Goal: Task Accomplishment & Management: Complete application form

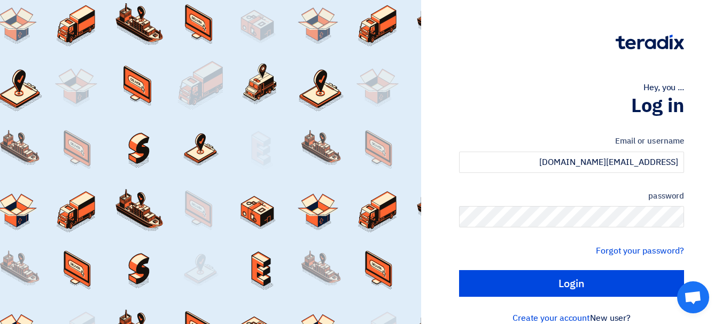
click at [459, 270] on input "Login" at bounding box center [571, 283] width 225 height 27
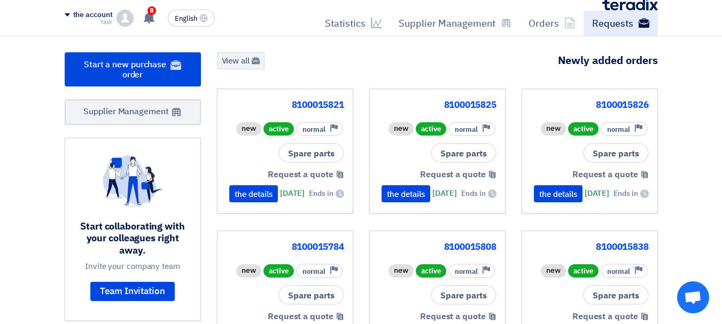
click at [606, 25] on font "Requests" at bounding box center [612, 23] width 41 height 14
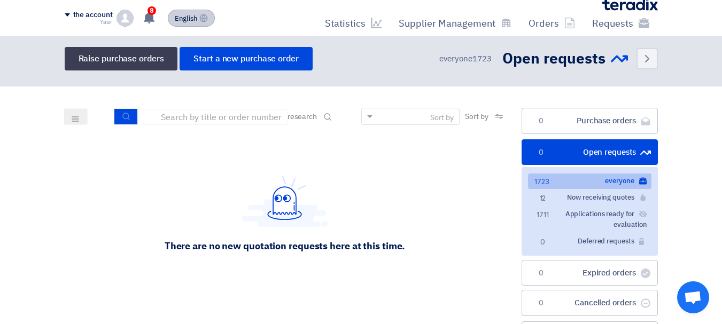
click at [195, 22] on font "English" at bounding box center [186, 18] width 22 height 10
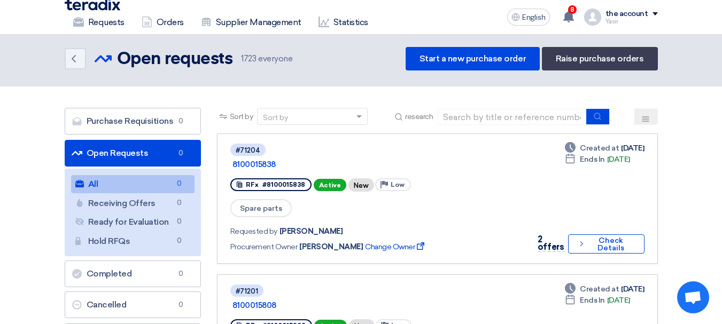
click at [121, 157] on font "Open Requests" at bounding box center [118, 153] width 62 height 10
click at [544, 118] on input at bounding box center [512, 117] width 150 height 16
paste input "8100015841"
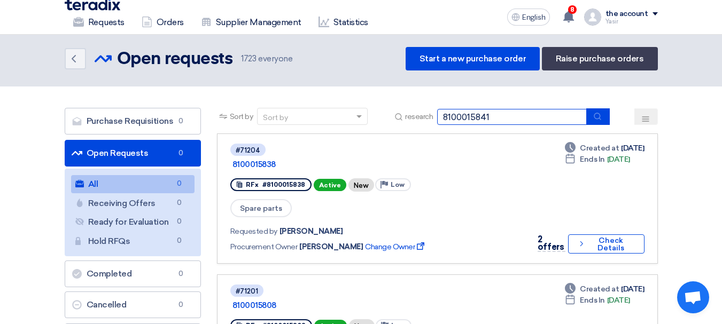
type input "8100015841"
click at [604, 119] on button "submit" at bounding box center [598, 117] width 24 height 17
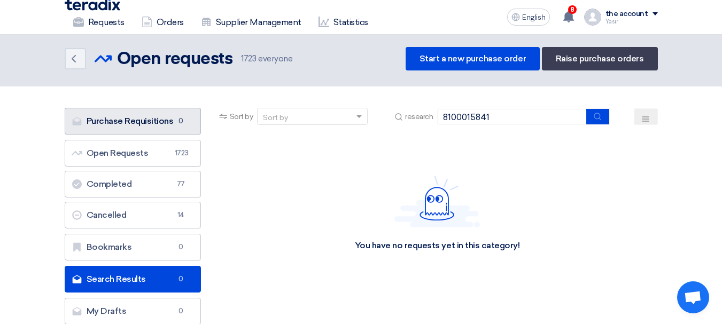
click at [137, 120] on font "Purchase Requisitions" at bounding box center [130, 121] width 87 height 10
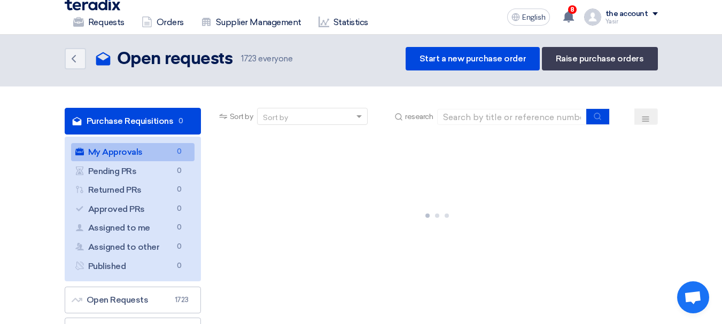
click at [119, 149] on font "My Approvals" at bounding box center [115, 152] width 55 height 10
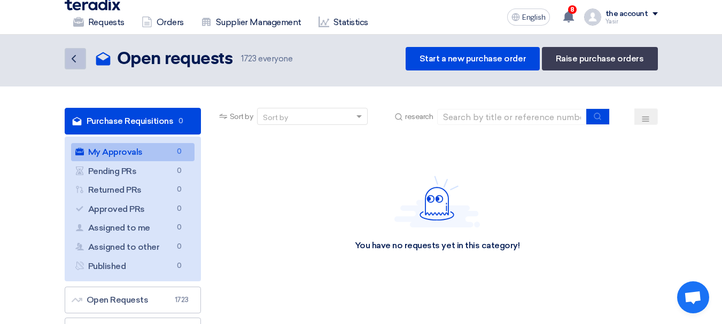
click at [72, 65] on icon "Back" at bounding box center [73, 58] width 13 height 13
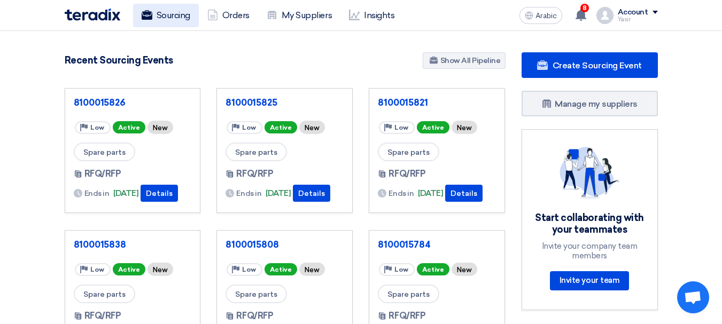
click at [162, 17] on font "Sourcing" at bounding box center [174, 15] width 34 height 10
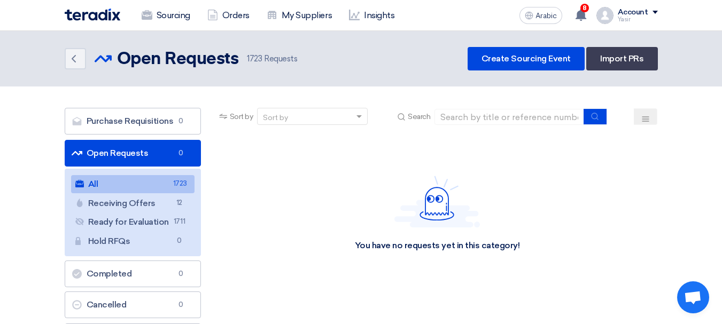
click at [126, 156] on font "Open Requests" at bounding box center [118, 153] width 62 height 10
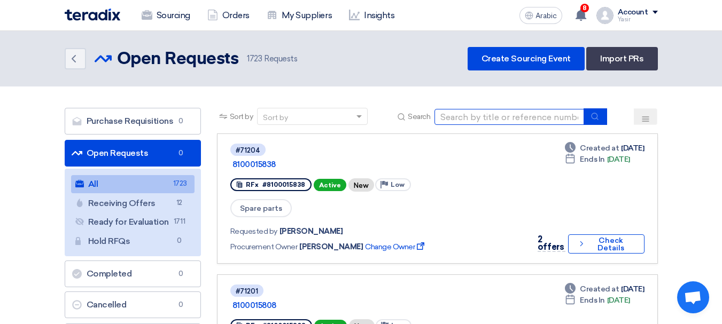
click at [503, 124] on input at bounding box center [510, 117] width 150 height 16
paste input "8100015841"
type input "8100015841"
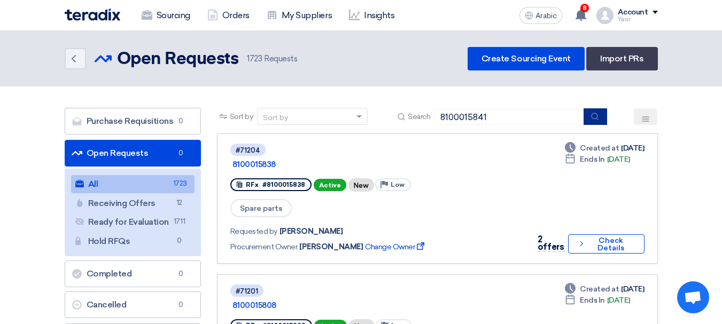
click at [594, 120] on icon "submit" at bounding box center [595, 116] width 9 height 9
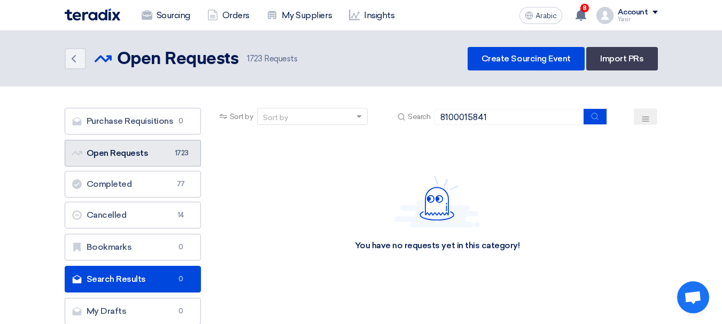
click at [146, 157] on font "Open Requests" at bounding box center [118, 153] width 62 height 10
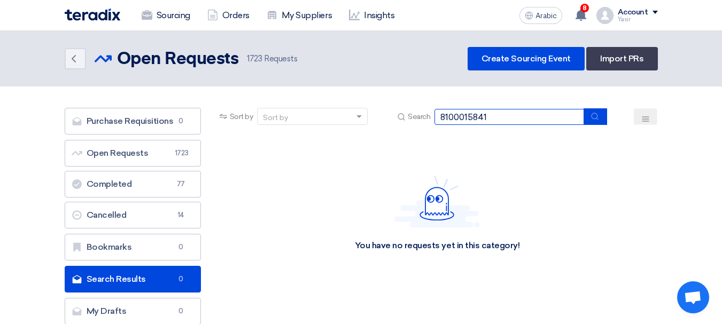
drag, startPoint x: 548, startPoint y: 114, endPoint x: 349, endPoint y: 123, distance: 199.6
click at [350, 125] on div "Sort by Sort by Search 8100015841" at bounding box center [437, 121] width 441 height 26
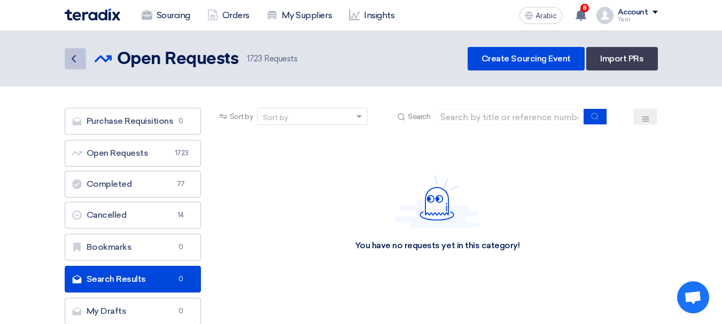
click at [84, 60] on link "Back" at bounding box center [75, 58] width 21 height 21
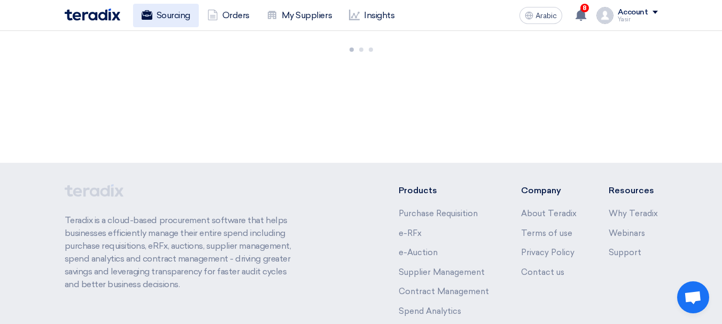
click at [160, 10] on font "Sourcing" at bounding box center [174, 15] width 34 height 10
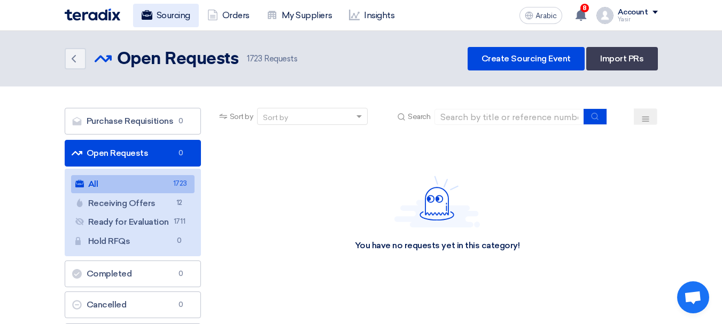
click at [173, 18] on font "Sourcing" at bounding box center [174, 15] width 34 height 10
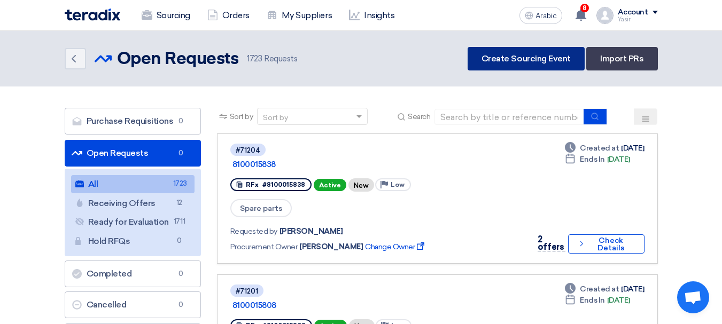
click at [519, 62] on font "Create Sourcing Event" at bounding box center [526, 58] width 89 height 10
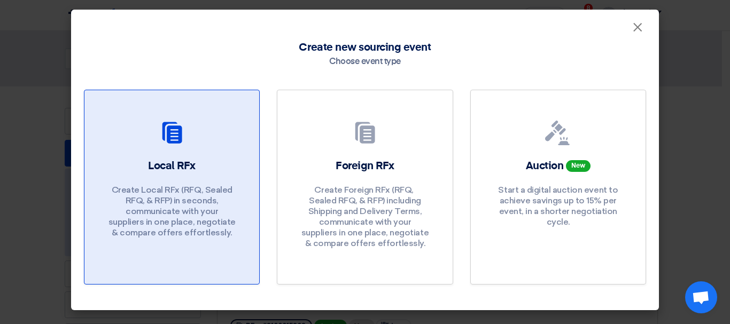
click at [191, 182] on div "Local RFx Create Local RFx (RFQ, ​​Sealed RFQ, & RFP) in seconds, communicate w…" at bounding box center [171, 201] width 149 height 85
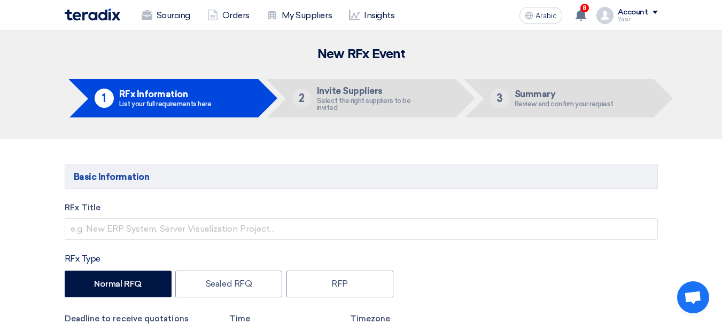
scroll to position [53, 0]
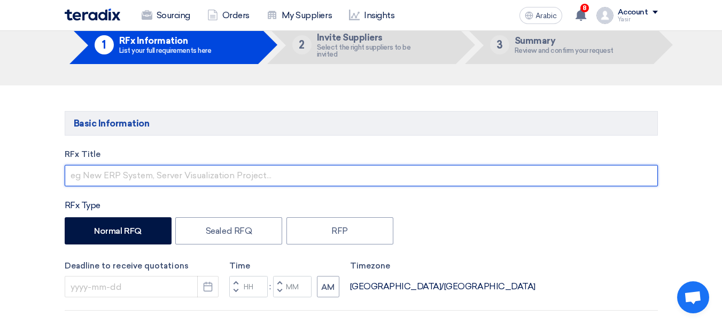
click at [104, 175] on input "text" at bounding box center [361, 175] width 593 height 21
paste input "8100015841"
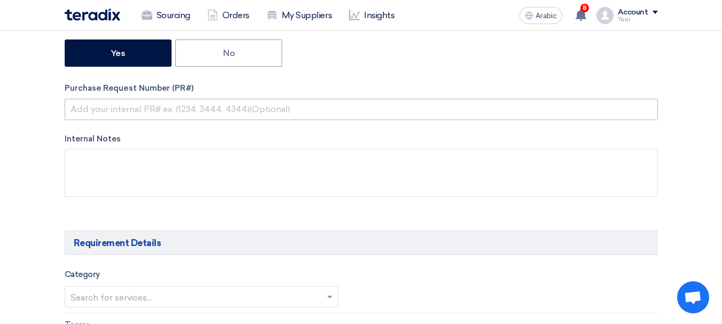
scroll to position [374, 0]
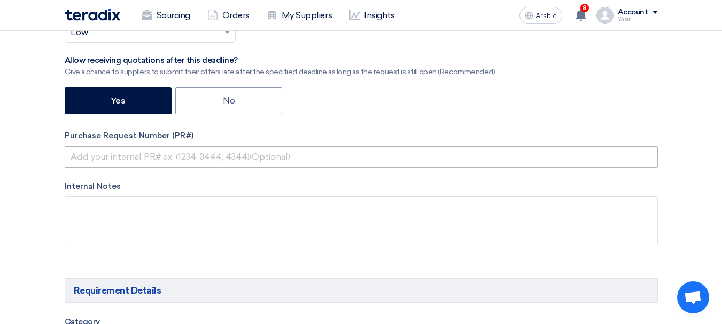
type input "8100015841"
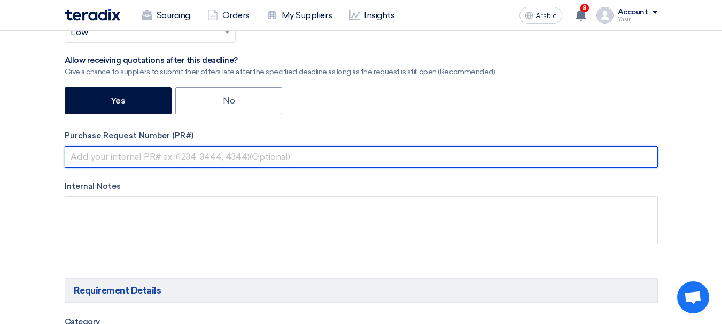
click at [154, 158] on input "text" at bounding box center [361, 156] width 593 height 21
paste input "8100015841"
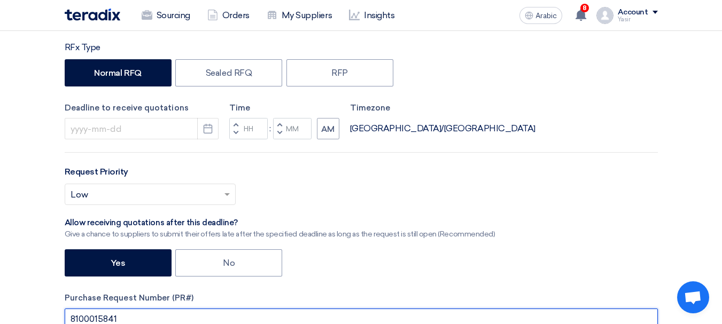
scroll to position [160, 0]
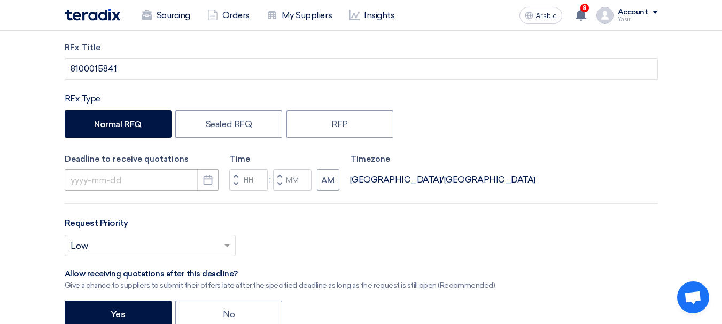
type input "8100015841"
click at [160, 174] on input at bounding box center [142, 179] width 154 height 21
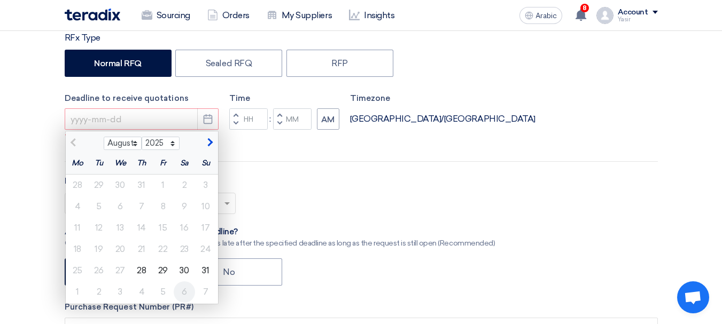
scroll to position [267, 0]
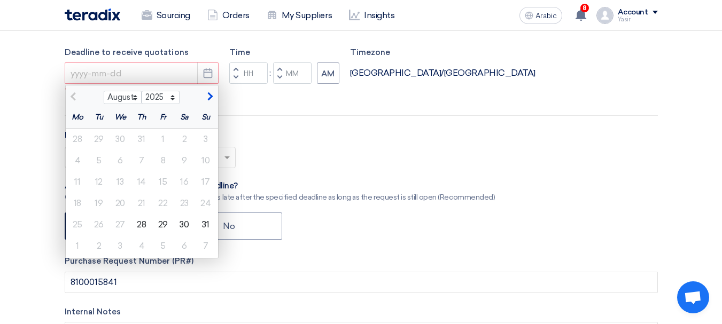
click at [161, 226] on font "29" at bounding box center [163, 225] width 10 height 10
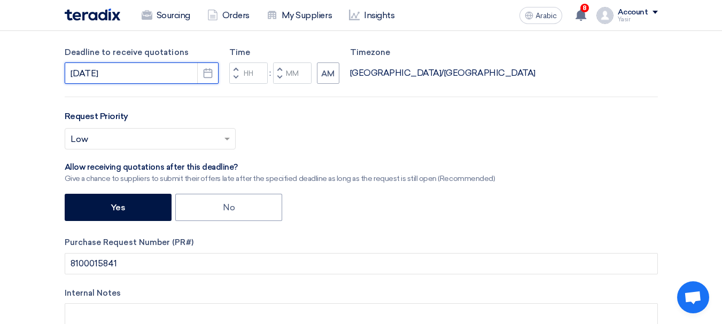
click at [181, 78] on input "[DATE]" at bounding box center [142, 73] width 154 height 21
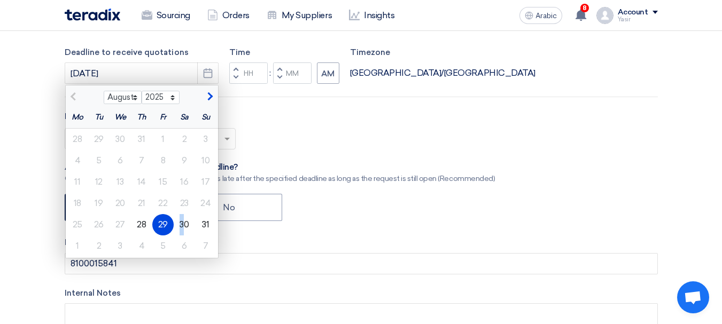
click at [181, 227] on font "30" at bounding box center [184, 225] width 9 height 10
type input "[DATE]"
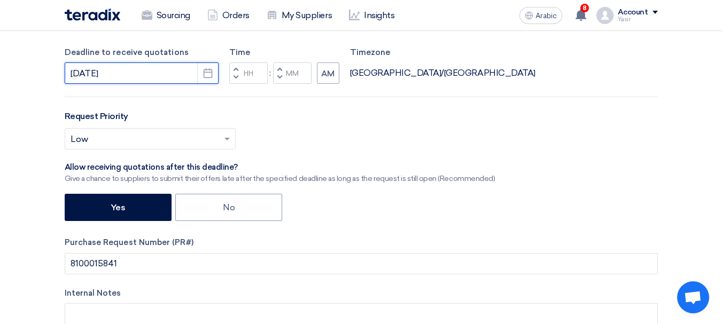
click at [163, 79] on input "[DATE]" at bounding box center [142, 73] width 154 height 21
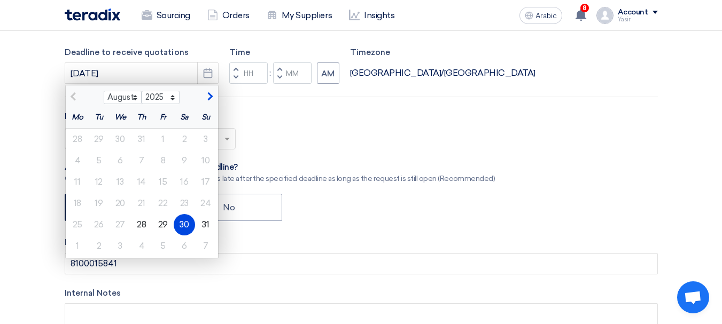
click at [235, 115] on div "Request Priority Select priority... × Low ×" at bounding box center [361, 134] width 593 height 48
click at [252, 108] on div "RFx Title 8100015841 RFx Type Normal RFQ Sealed RFQ RFP Deadline to receive quo…" at bounding box center [361, 152] width 609 height 434
click at [183, 228] on font "30" at bounding box center [184, 225] width 9 height 10
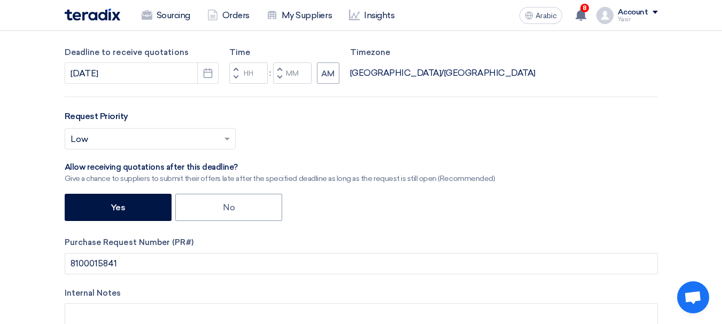
click at [235, 78] on span "button" at bounding box center [236, 77] width 4 height 6
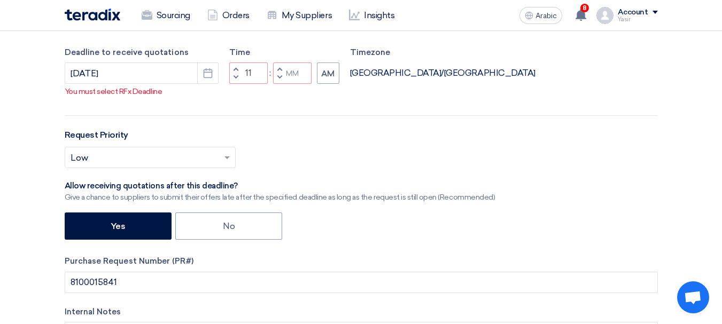
click at [282, 73] on button "Decrement minutes" at bounding box center [279, 77] width 13 height 13
type input "10"
type input "59"
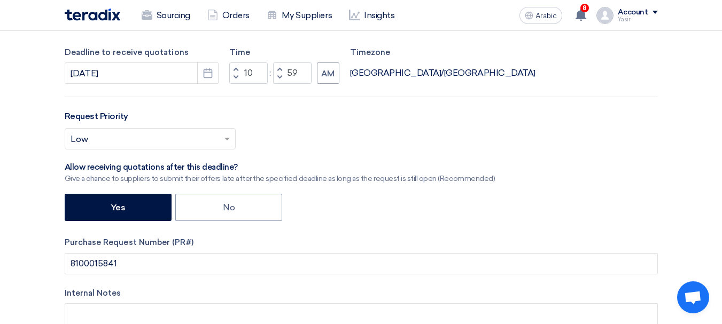
click at [234, 67] on span "button" at bounding box center [236, 69] width 4 height 6
type input "11"
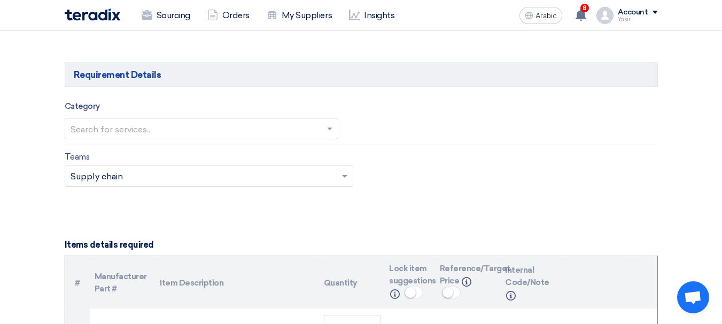
scroll to position [641, 0]
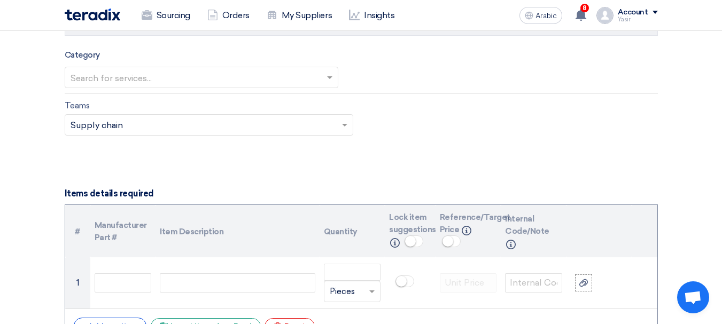
click at [229, 72] on input "text" at bounding box center [196, 78] width 251 height 18
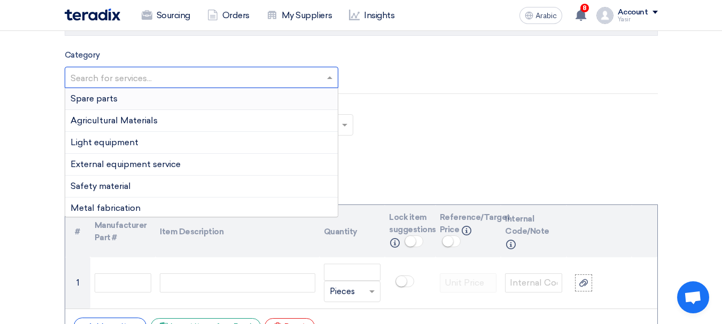
click at [132, 95] on div "Spare parts" at bounding box center [201, 99] width 273 height 22
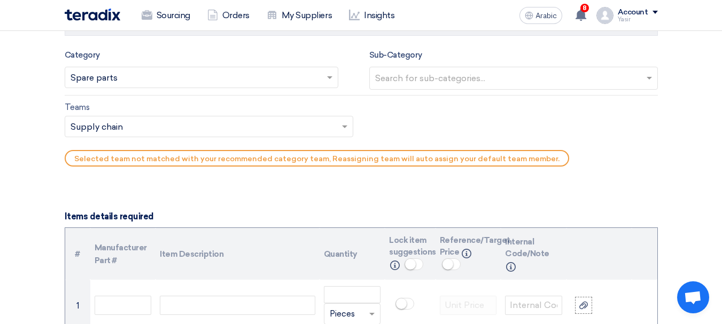
click at [481, 68] on div "Search for sub-categories..." at bounding box center [507, 78] width 274 height 22
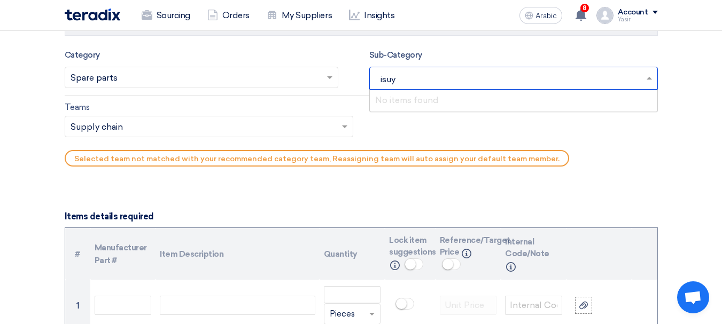
type input "isu"
click at [427, 100] on div "Isuzu" at bounding box center [514, 100] width 288 height 21
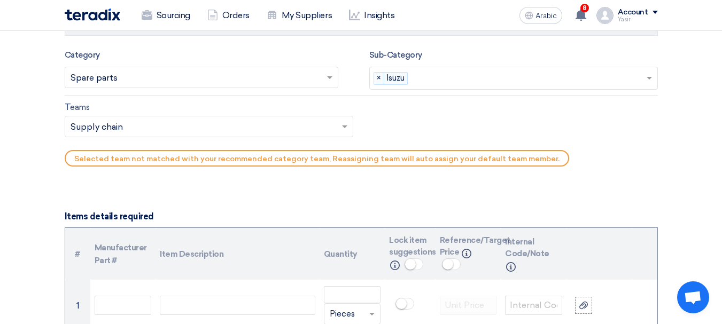
click at [190, 123] on input "text" at bounding box center [204, 128] width 266 height 18
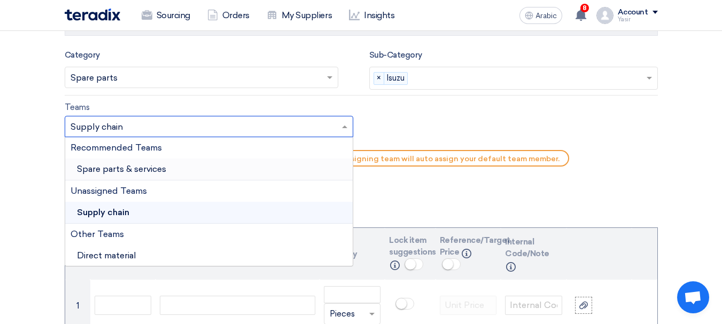
click at [153, 167] on font "Spare parts & services" at bounding box center [121, 169] width 89 height 10
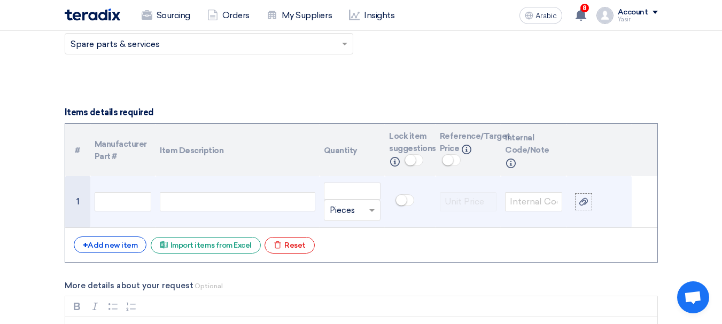
scroll to position [748, 0]
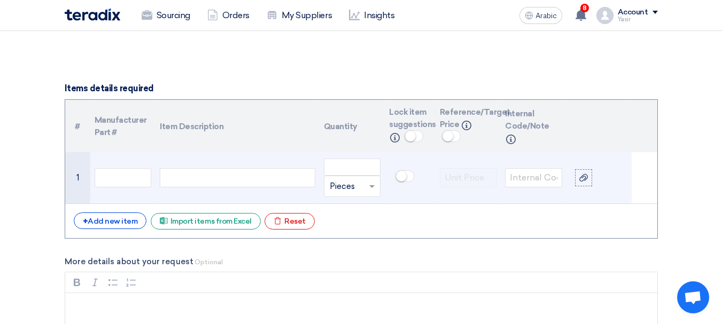
click at [204, 168] on div at bounding box center [237, 177] width 155 height 19
paste div
click at [130, 173] on input "text" at bounding box center [123, 177] width 57 height 19
click at [361, 171] on input "number" at bounding box center [352, 167] width 57 height 17
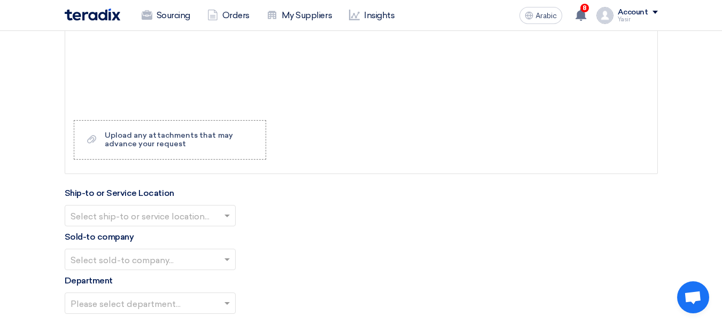
scroll to position [1123, 0]
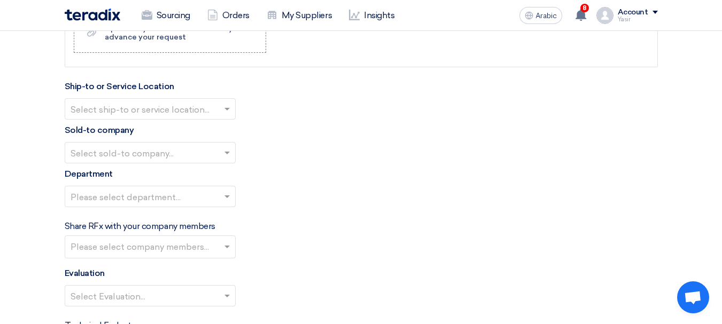
click at [166, 113] on input "text" at bounding box center [145, 110] width 149 height 18
type input "15"
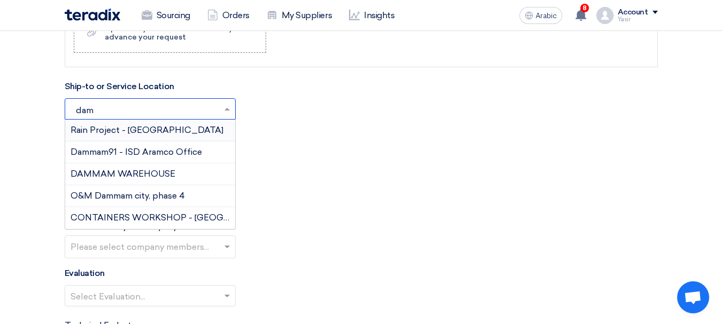
type input "damm"
click at [119, 180] on div "DAMMAM WAREHOUSE" at bounding box center [150, 175] width 170 height 22
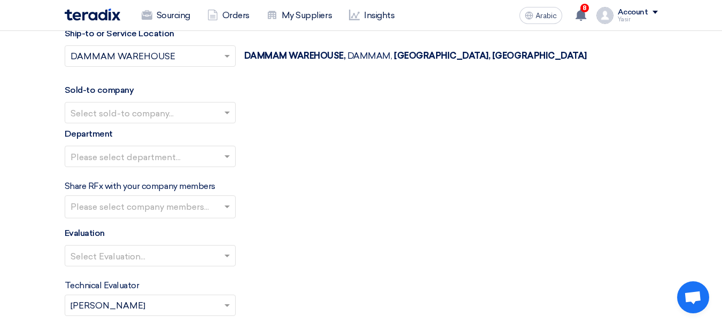
scroll to position [1176, 0]
click at [180, 117] on input "text" at bounding box center [145, 113] width 149 height 18
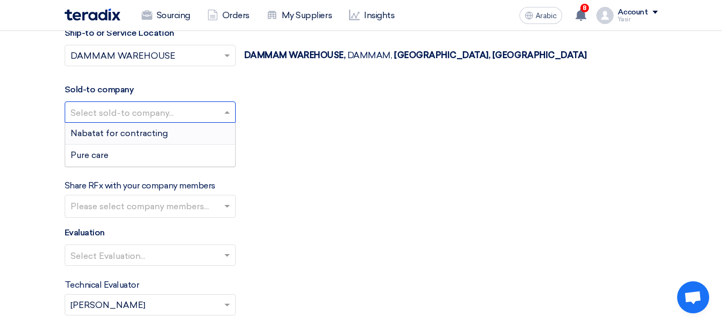
click at [132, 127] on div "Nabatat for contracting" at bounding box center [150, 134] width 170 height 22
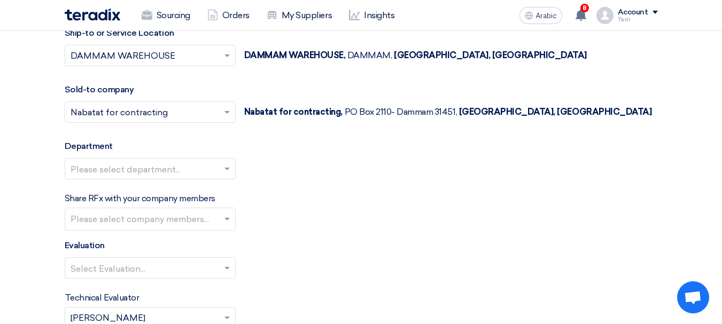
click at [134, 174] on input "text" at bounding box center [145, 170] width 149 height 18
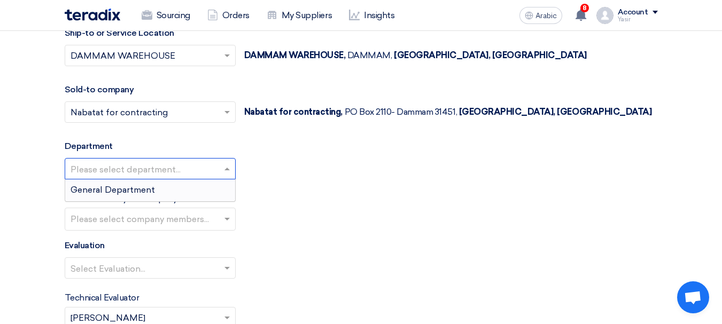
click at [116, 189] on font "General Department" at bounding box center [113, 190] width 84 height 10
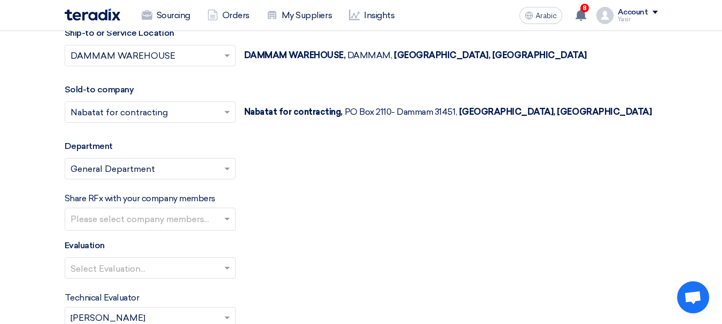
click at [155, 218] on input "text" at bounding box center [152, 221] width 162 height 18
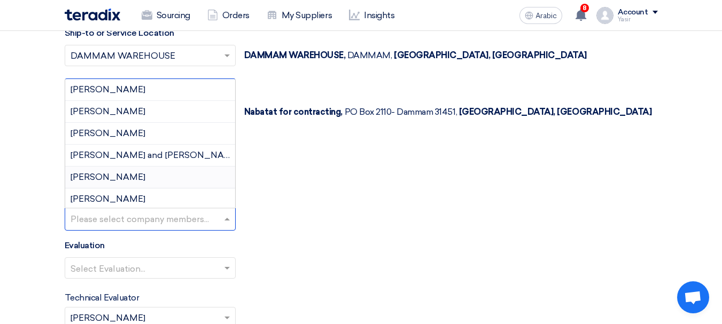
click at [456, 211] on div "Share RFx with your company members Please select company members... [PERSON_NA…" at bounding box center [361, 211] width 593 height 38
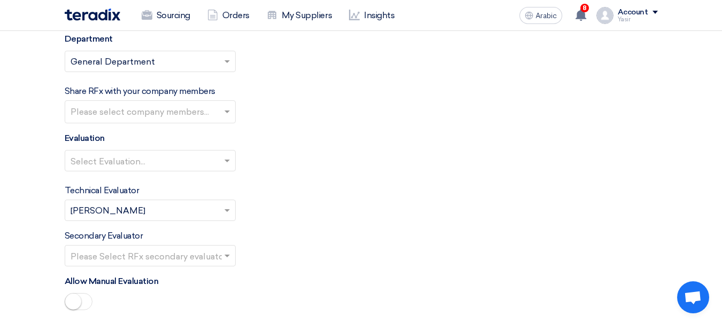
scroll to position [1283, 0]
click at [209, 157] on input "text" at bounding box center [145, 162] width 149 height 18
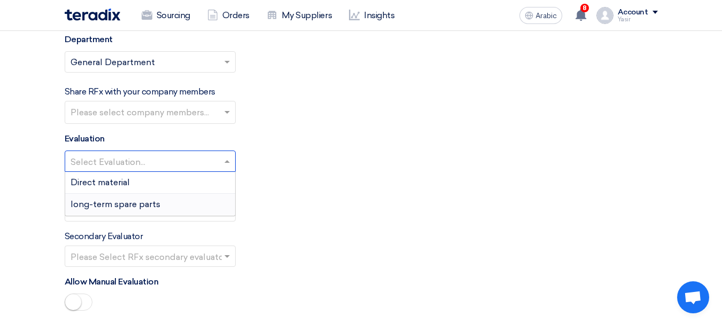
click at [120, 201] on font "long-term spare parts" at bounding box center [116, 204] width 90 height 10
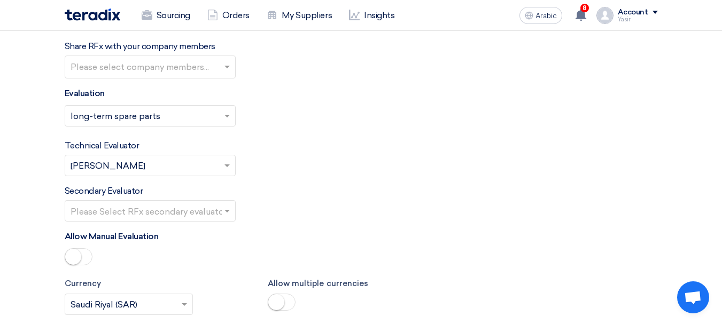
scroll to position [1390, 0]
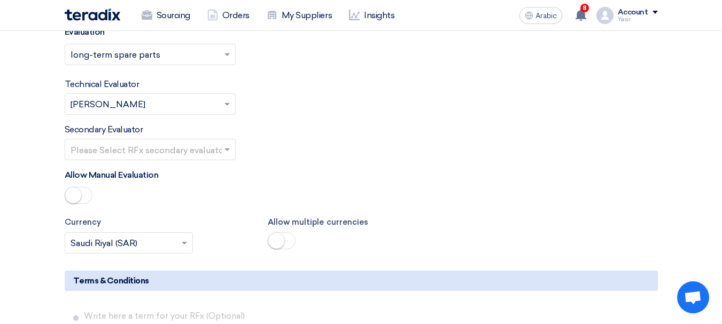
click at [210, 153] on input "text" at bounding box center [145, 151] width 149 height 18
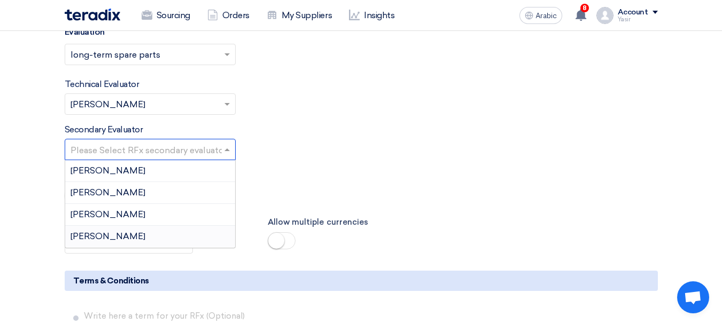
click at [112, 234] on div "[PERSON_NAME]" at bounding box center [150, 236] width 170 height 21
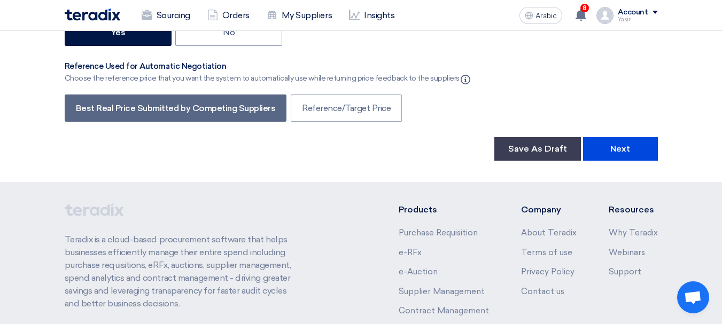
scroll to position [1918, 0]
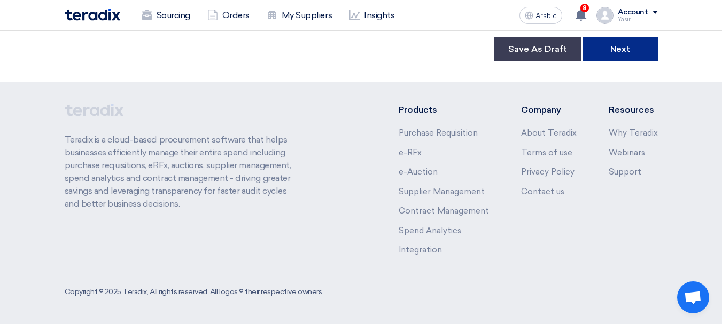
click at [634, 55] on button "Next" at bounding box center [620, 49] width 75 height 24
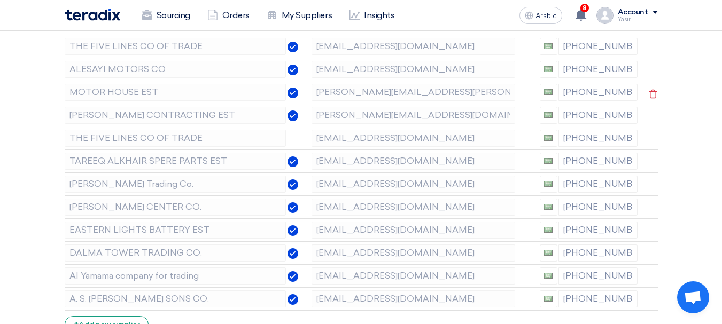
scroll to position [160, 0]
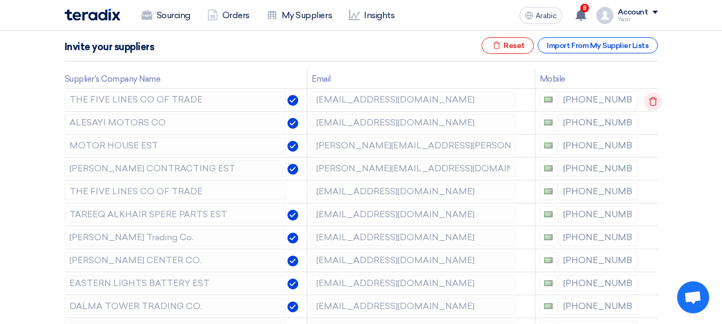
click at [650, 98] on icon at bounding box center [653, 101] width 18 height 18
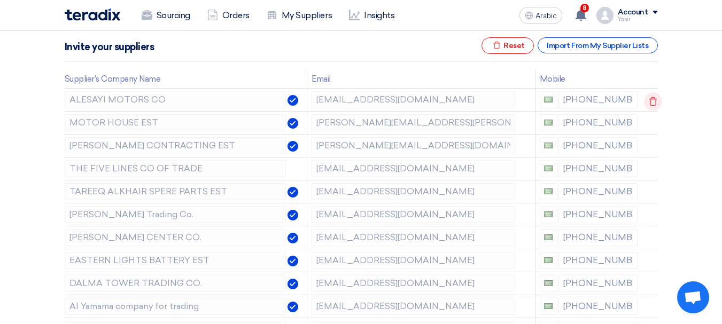
click at [650, 98] on icon at bounding box center [653, 101] width 18 height 18
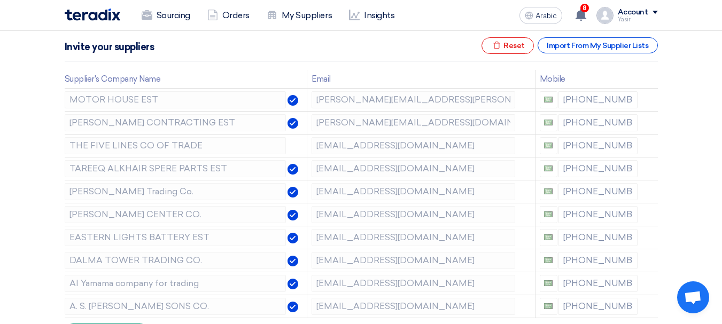
click at [0, 0] on icon at bounding box center [0, 0] width 0 height 0
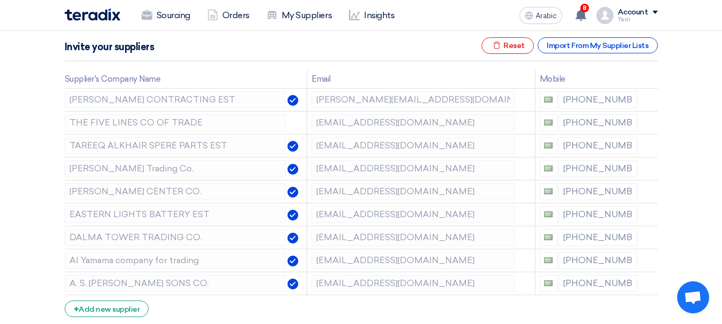
click at [0, 0] on icon at bounding box center [0, 0] width 0 height 0
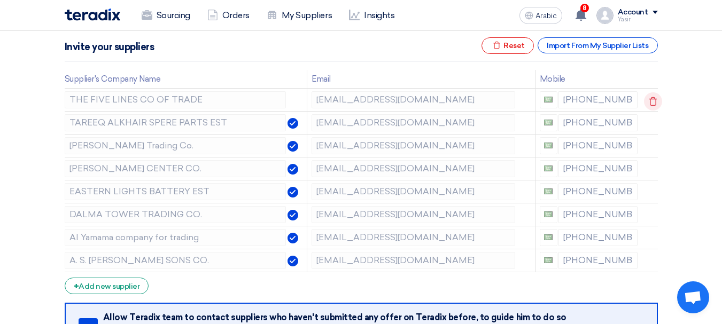
click at [645, 98] on icon at bounding box center [653, 101] width 18 height 18
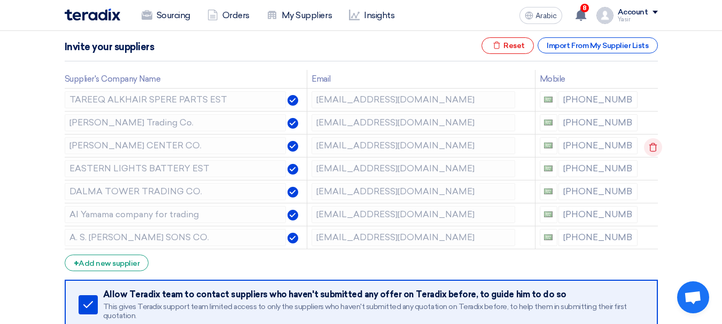
click at [650, 142] on icon at bounding box center [653, 147] width 18 height 18
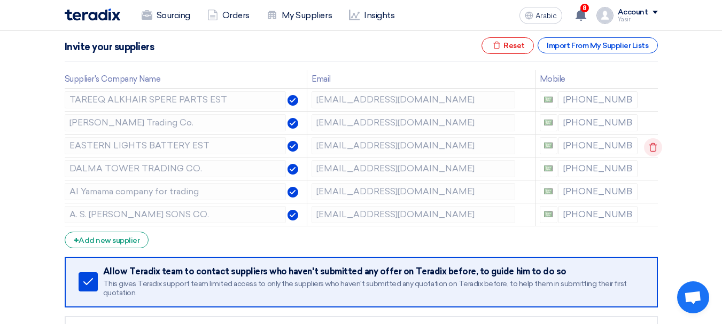
click at [650, 144] on icon at bounding box center [653, 147] width 18 height 18
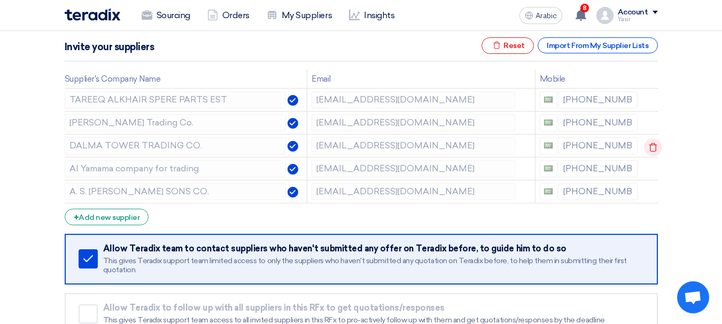
click at [651, 146] on icon at bounding box center [653, 147] width 18 height 18
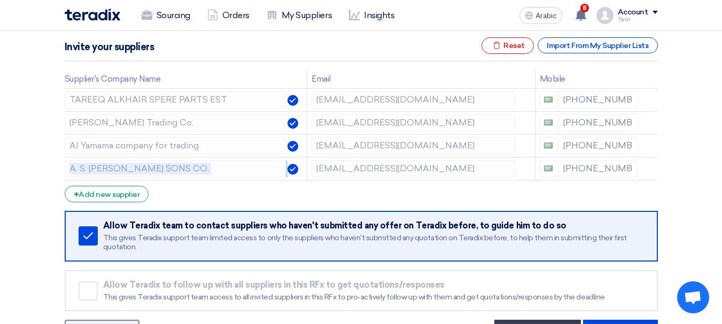
click at [0, 0] on icon at bounding box center [0, 0] width 0 height 0
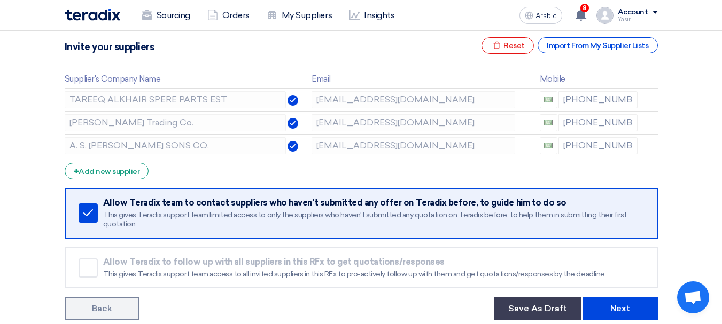
click at [0, 0] on icon at bounding box center [0, 0] width 0 height 0
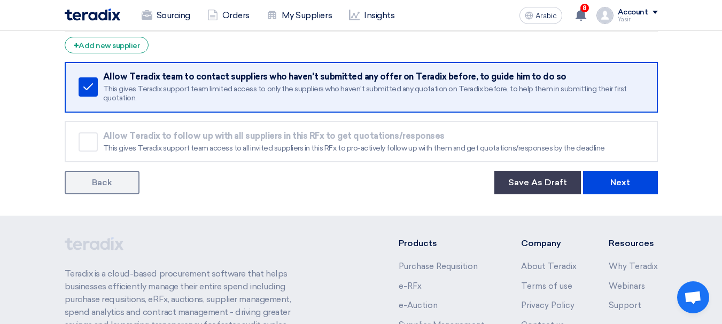
scroll to position [267, 0]
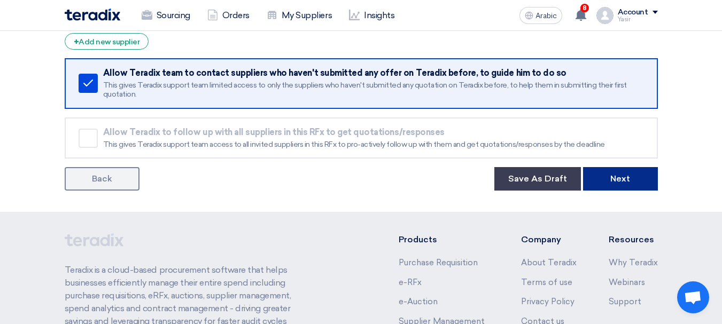
click at [630, 185] on button "Next" at bounding box center [620, 179] width 75 height 24
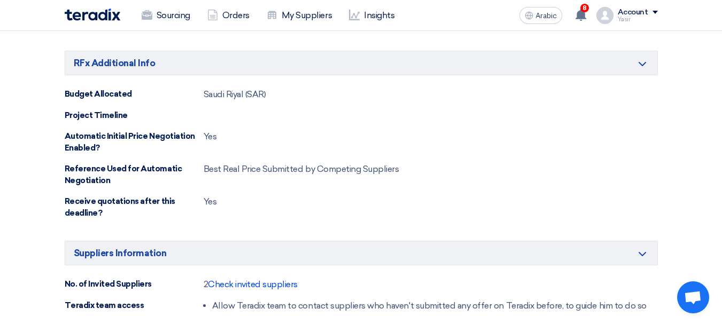
scroll to position [535, 0]
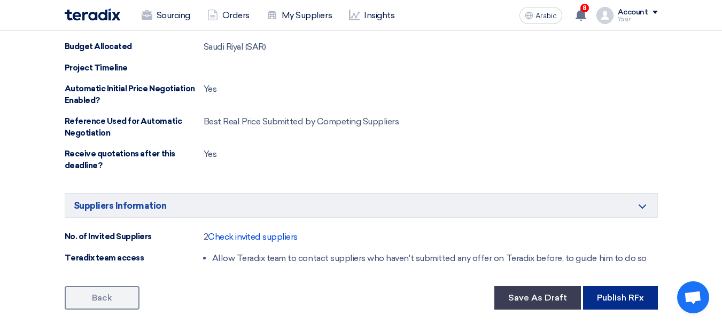
click at [607, 299] on font "Publish RFx" at bounding box center [620, 298] width 47 height 10
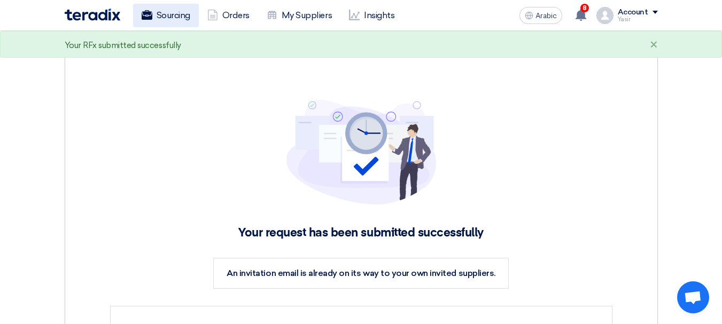
click at [175, 15] on font "Sourcing" at bounding box center [174, 15] width 34 height 10
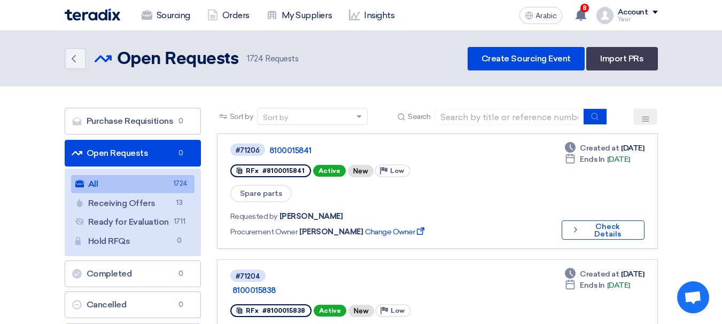
click at [99, 149] on font "Open Requests" at bounding box center [118, 153] width 62 height 10
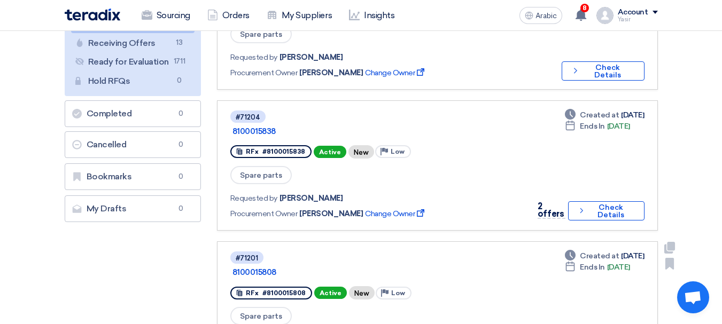
scroll to position [214, 0]
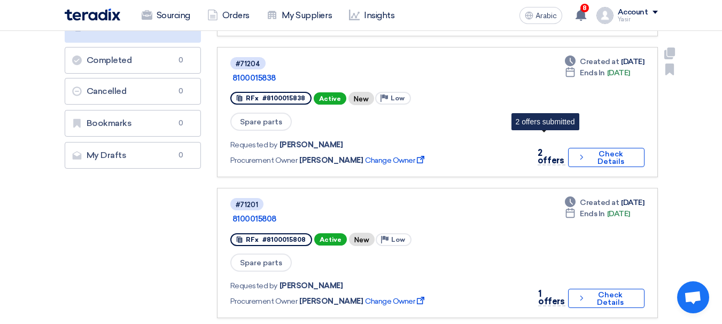
click at [545, 148] on font "2 offers" at bounding box center [551, 157] width 26 height 18
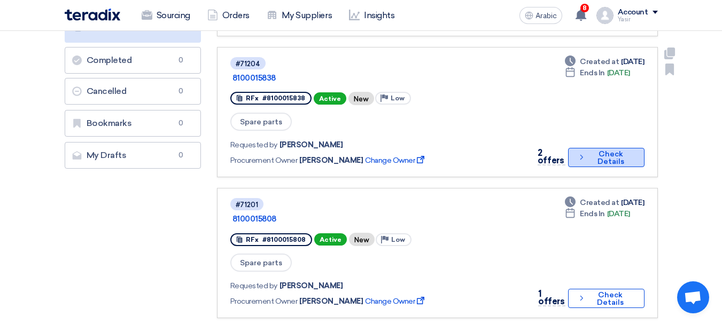
click at [589, 151] on font "Check Details" at bounding box center [611, 158] width 45 height 15
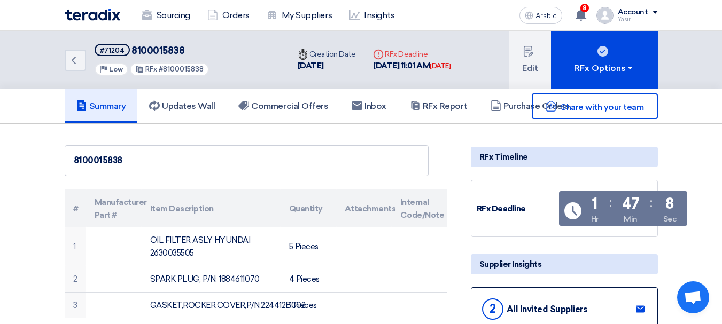
click at [170, 53] on font "8100015838" at bounding box center [158, 51] width 53 height 12
copy font "8100015838"
click at [69, 59] on icon "Back" at bounding box center [73, 60] width 13 height 13
